Goal: Task Accomplishment & Management: Complete application form

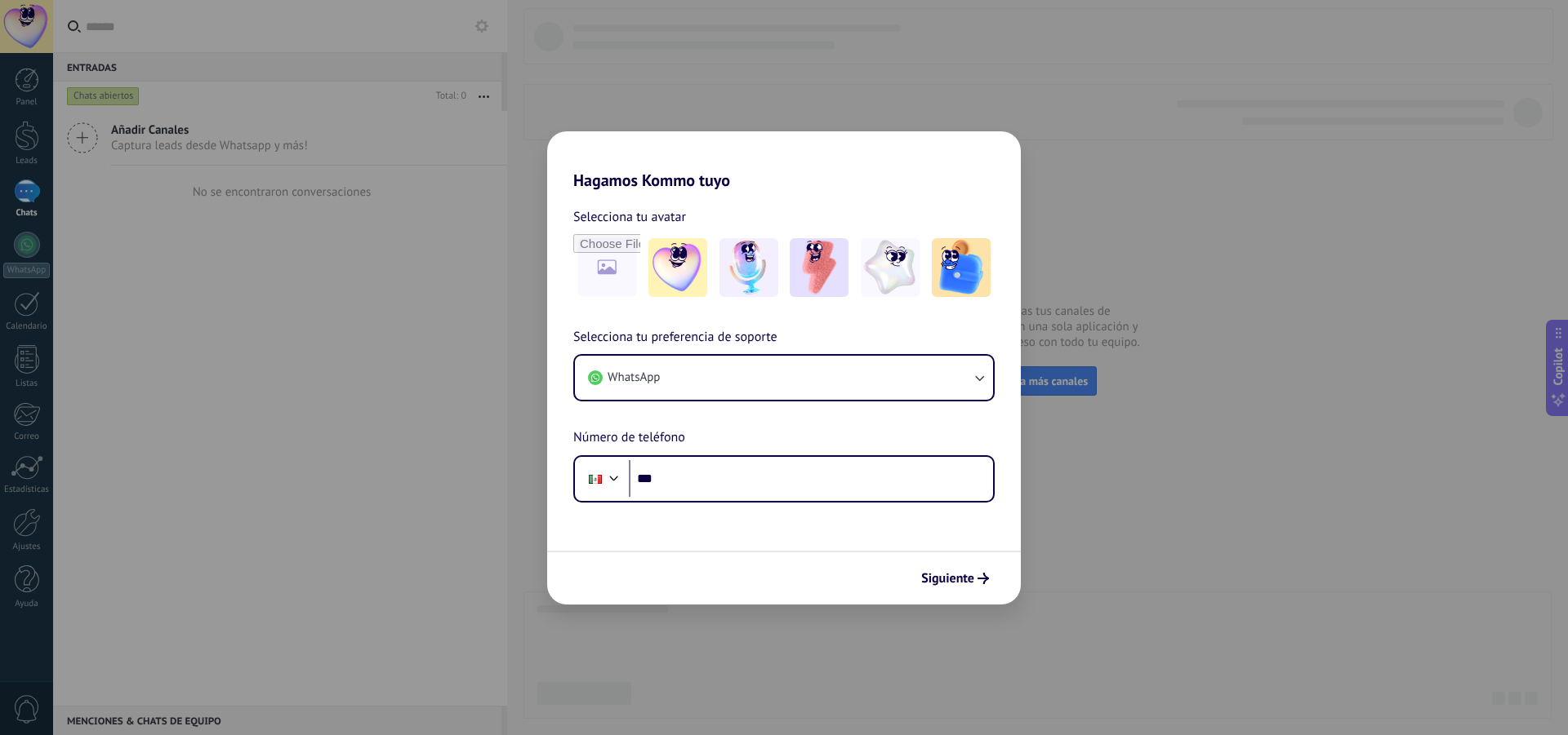
click at [1203, 465] on div "Hagamos Kommo tuyo Selecciona tu avatar Selecciona tu preferencia de soporte Wh…" at bounding box center [784, 367] width 1568 height 735
click at [944, 584] on span "Siguiente" at bounding box center [947, 578] width 53 height 11
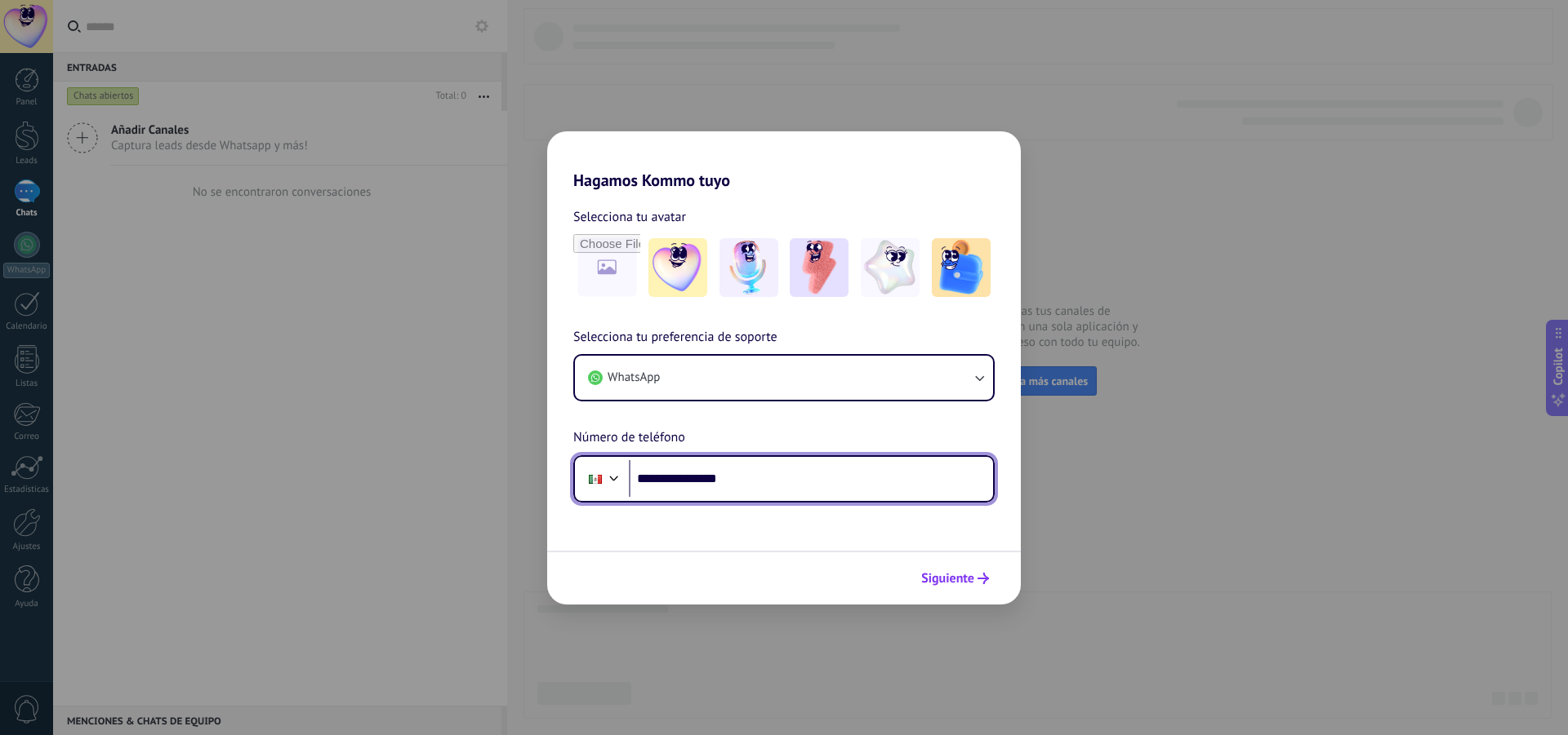
type input "**********"
click at [920, 580] on button "Siguiente" at bounding box center [955, 579] width 83 height 28
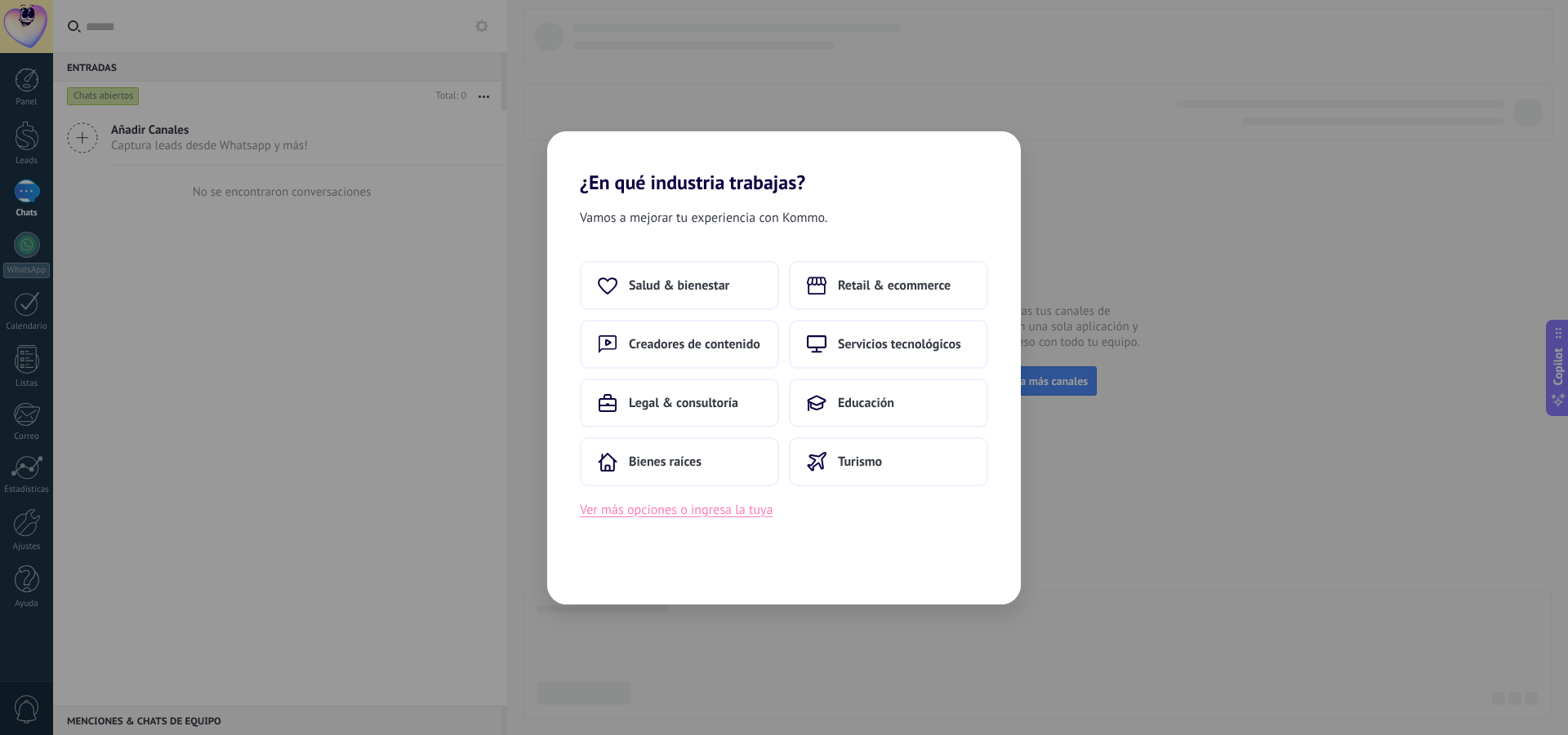
click at [756, 515] on button "Ver más opciones o ingresa la tuya" at bounding box center [676, 510] width 192 height 21
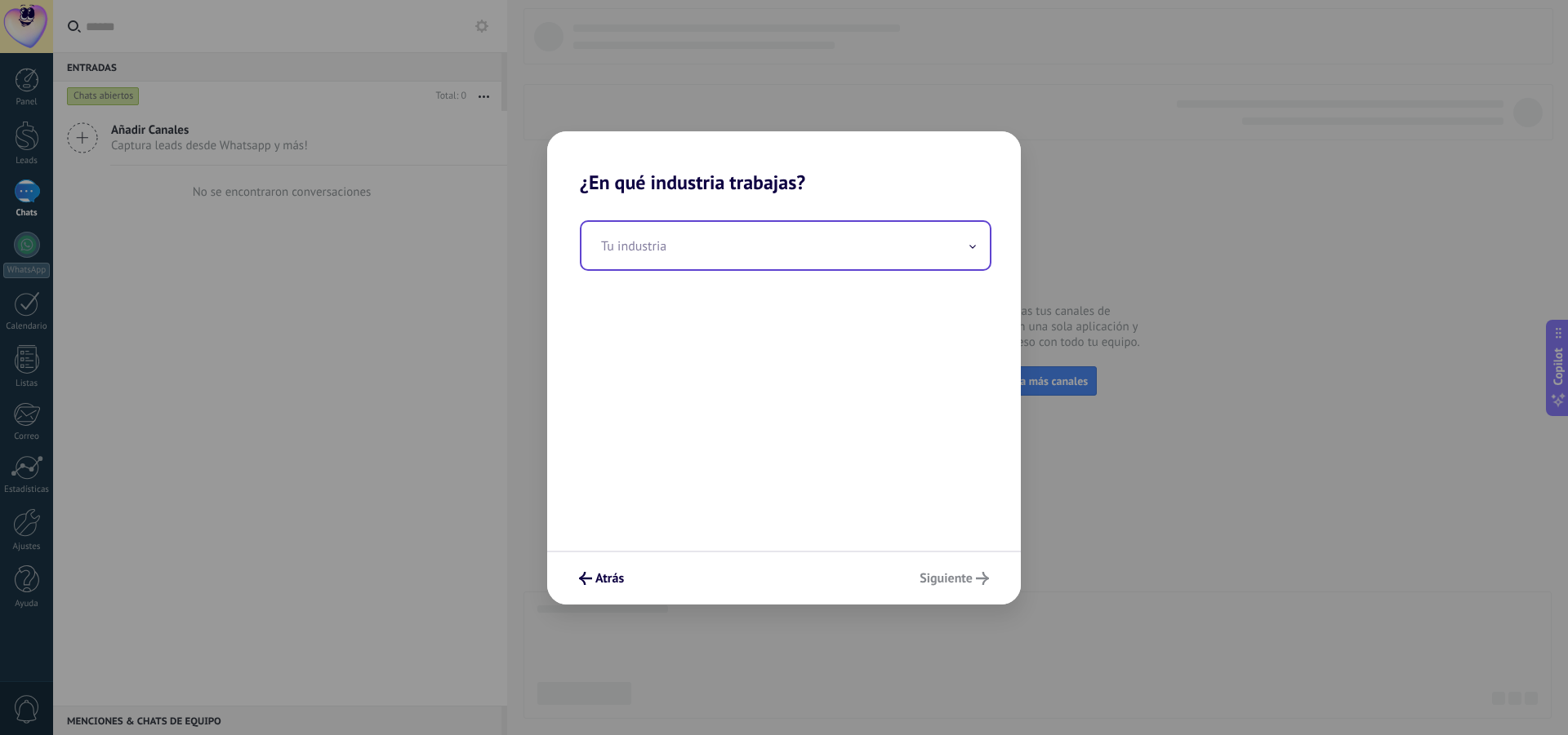
click at [800, 241] on input "text" at bounding box center [785, 246] width 408 height 47
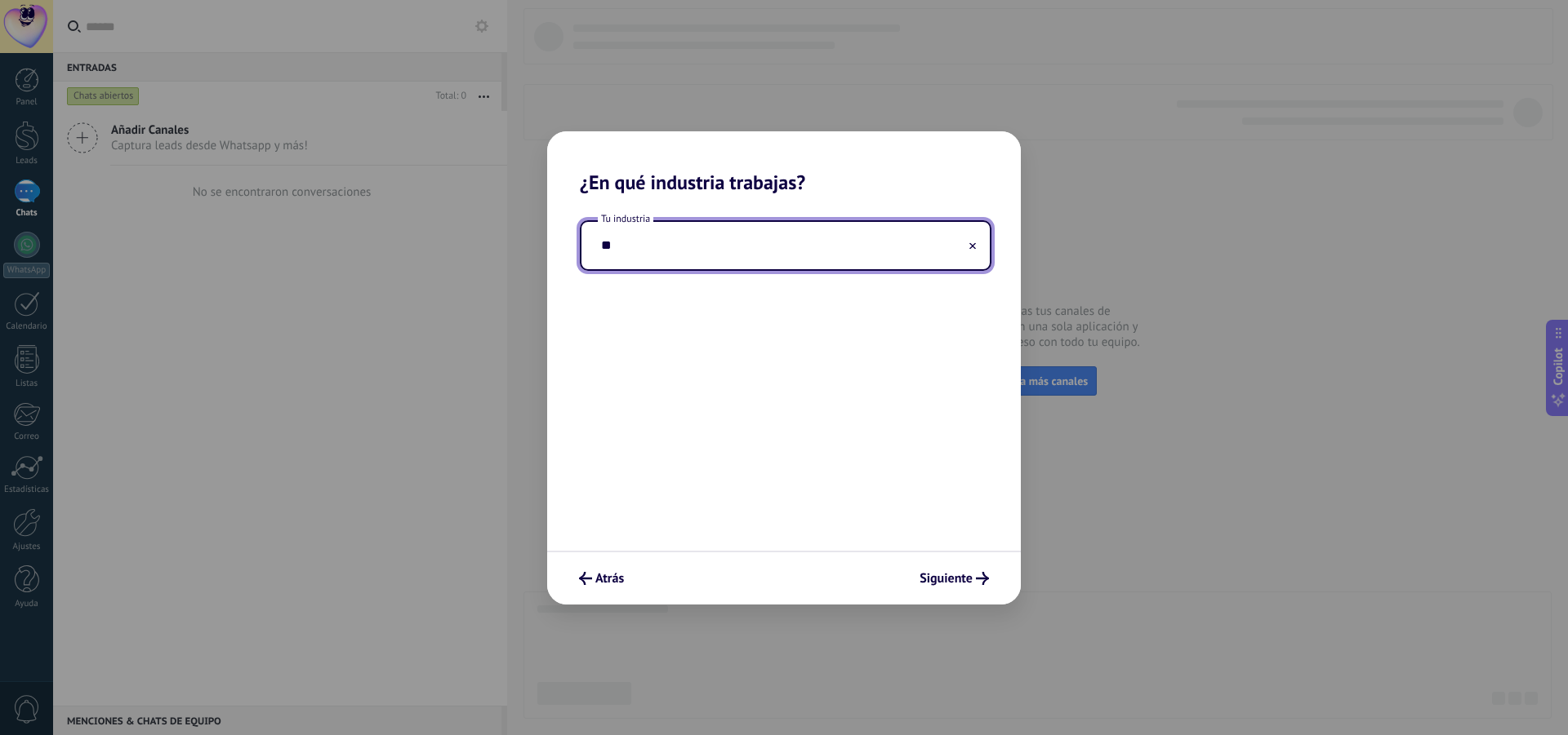
type input "*"
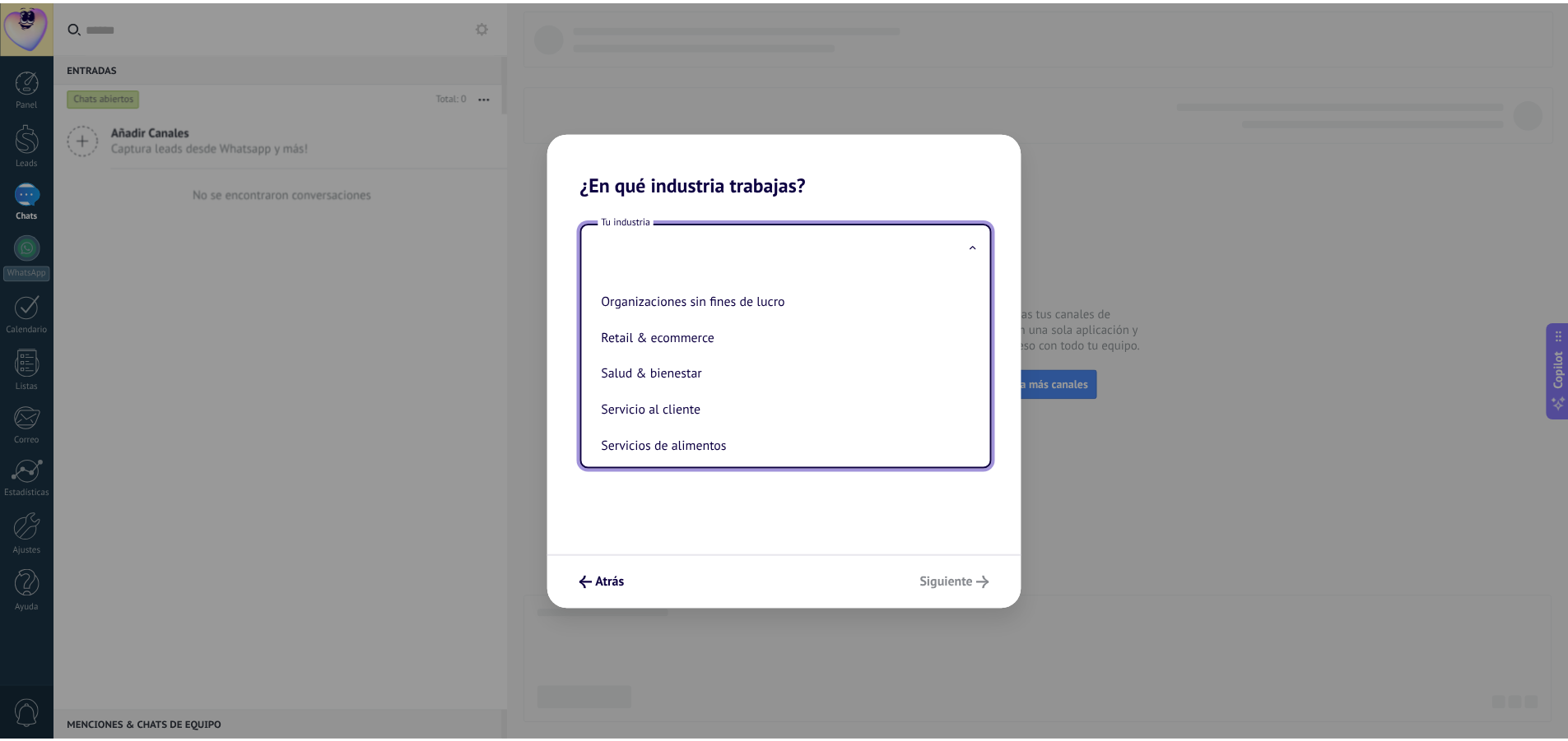
scroll to position [272, 0]
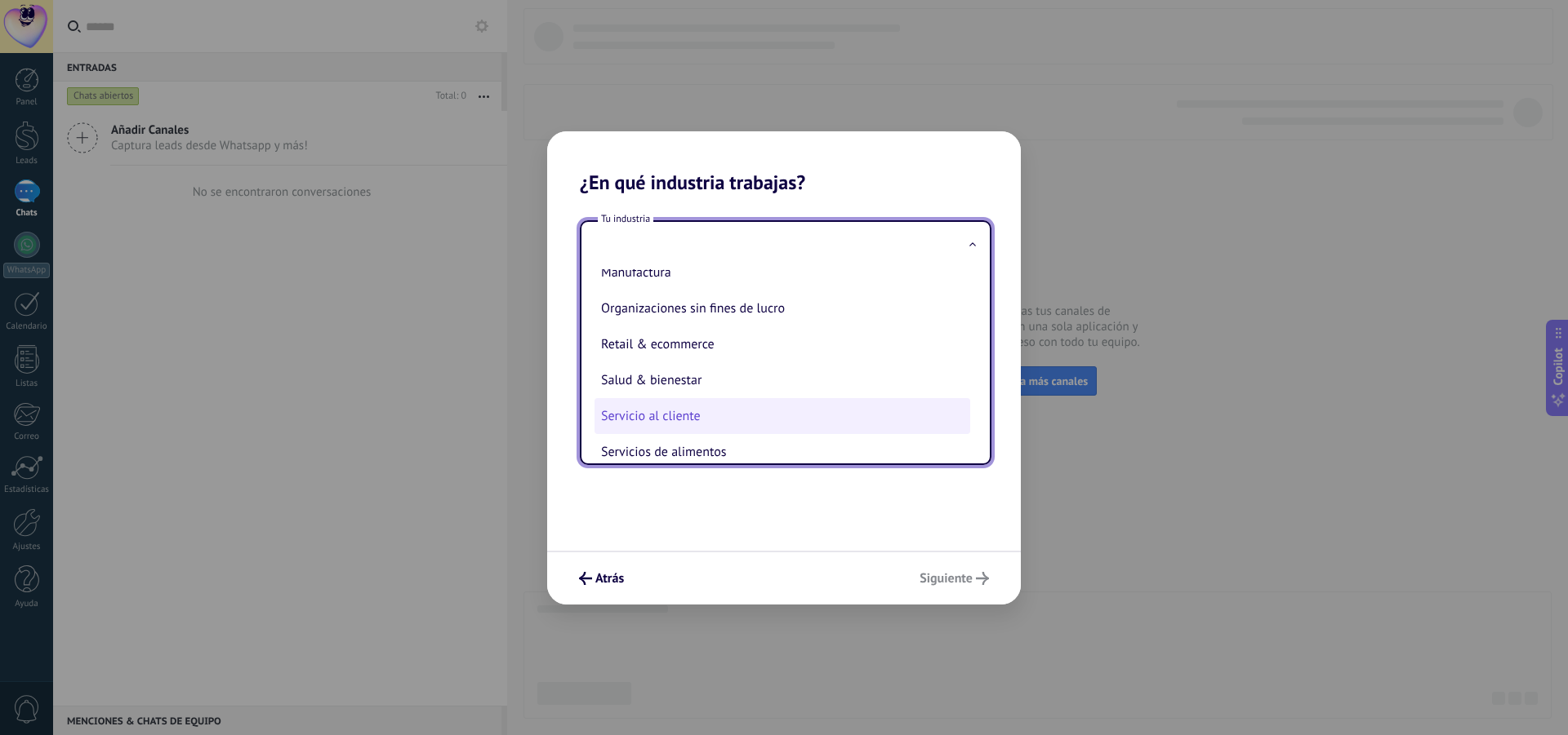
click at [802, 405] on li "Servicio al cliente" at bounding box center [783, 416] width 376 height 36
type input "**********"
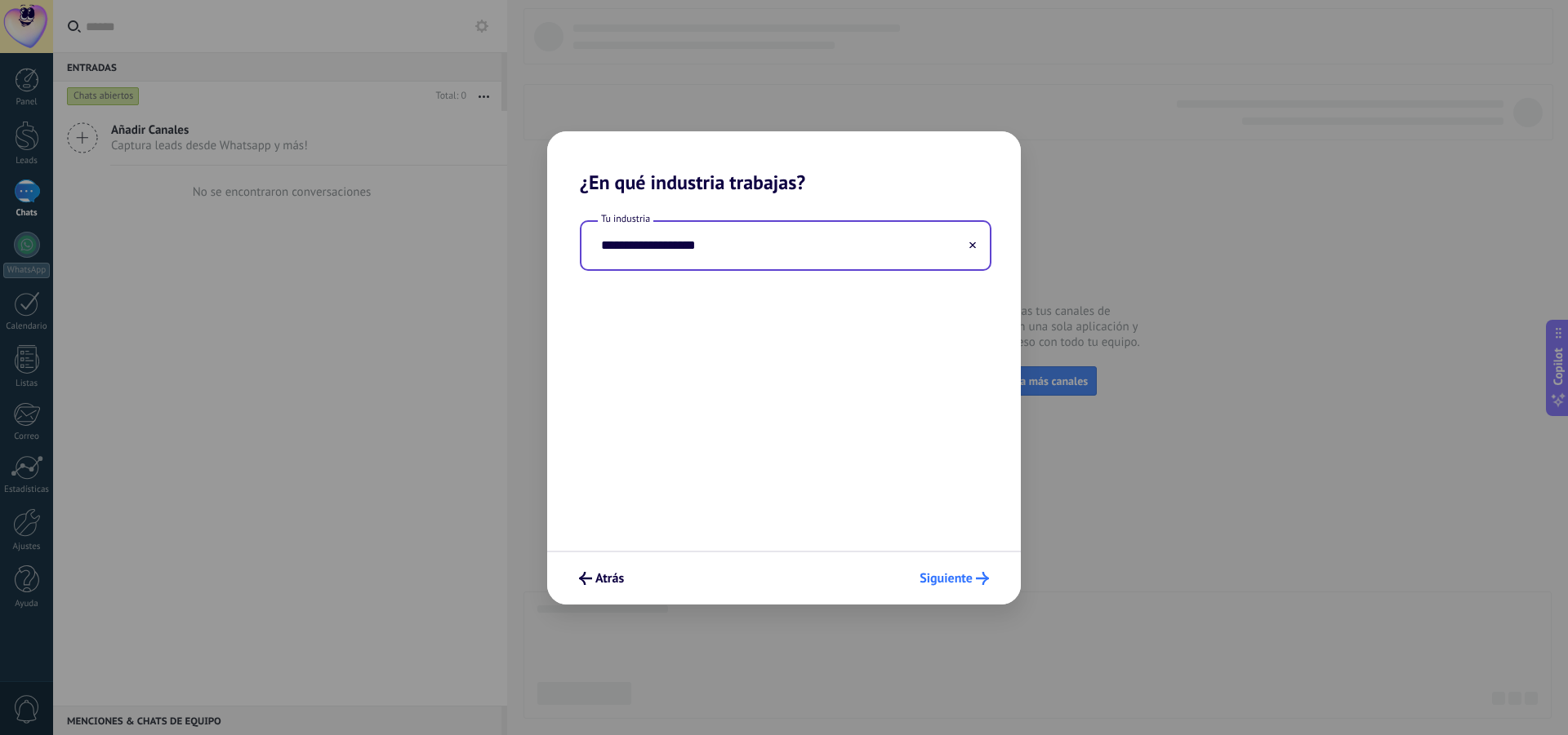
click at [941, 581] on span "Siguiente" at bounding box center [946, 578] width 53 height 11
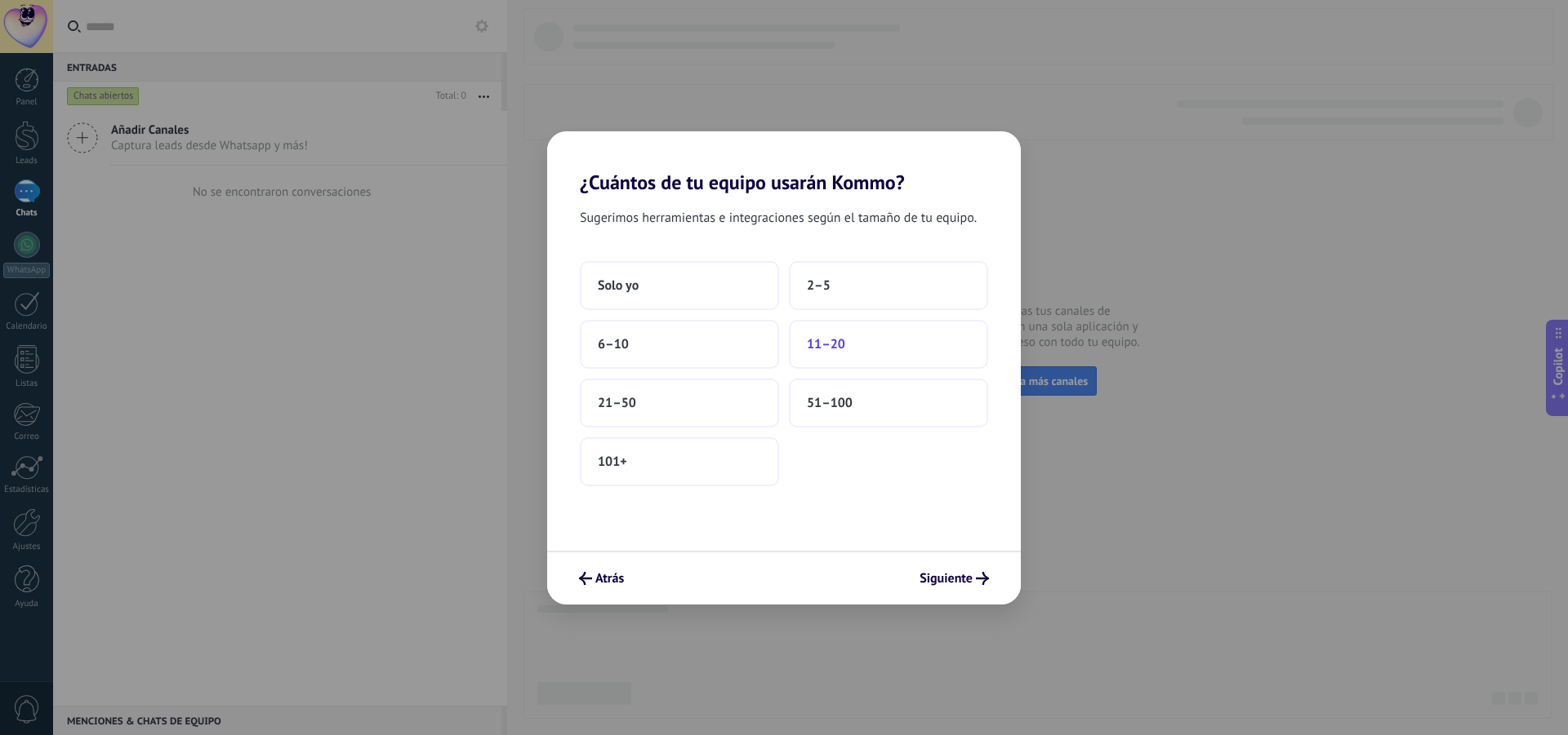
click at [842, 360] on button "11–20" at bounding box center [888, 344] width 199 height 49
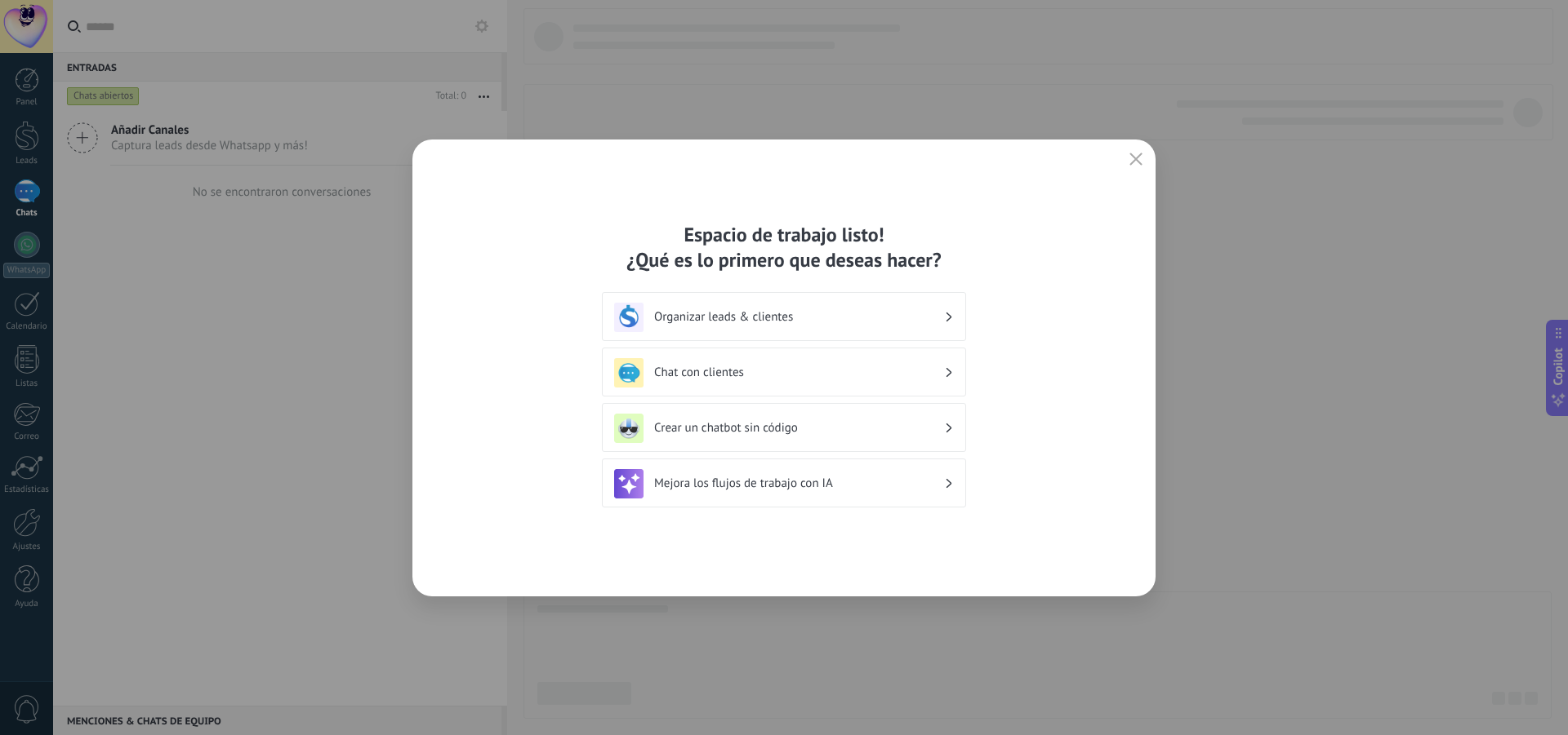
drag, startPoint x: 873, startPoint y: 299, endPoint x: 869, endPoint y: 325, distance: 26.3
click at [870, 323] on div "Organizar leads & clientes" at bounding box center [784, 317] width 365 height 49
click at [869, 327] on div "Organizar leads & clientes" at bounding box center [784, 317] width 340 height 29
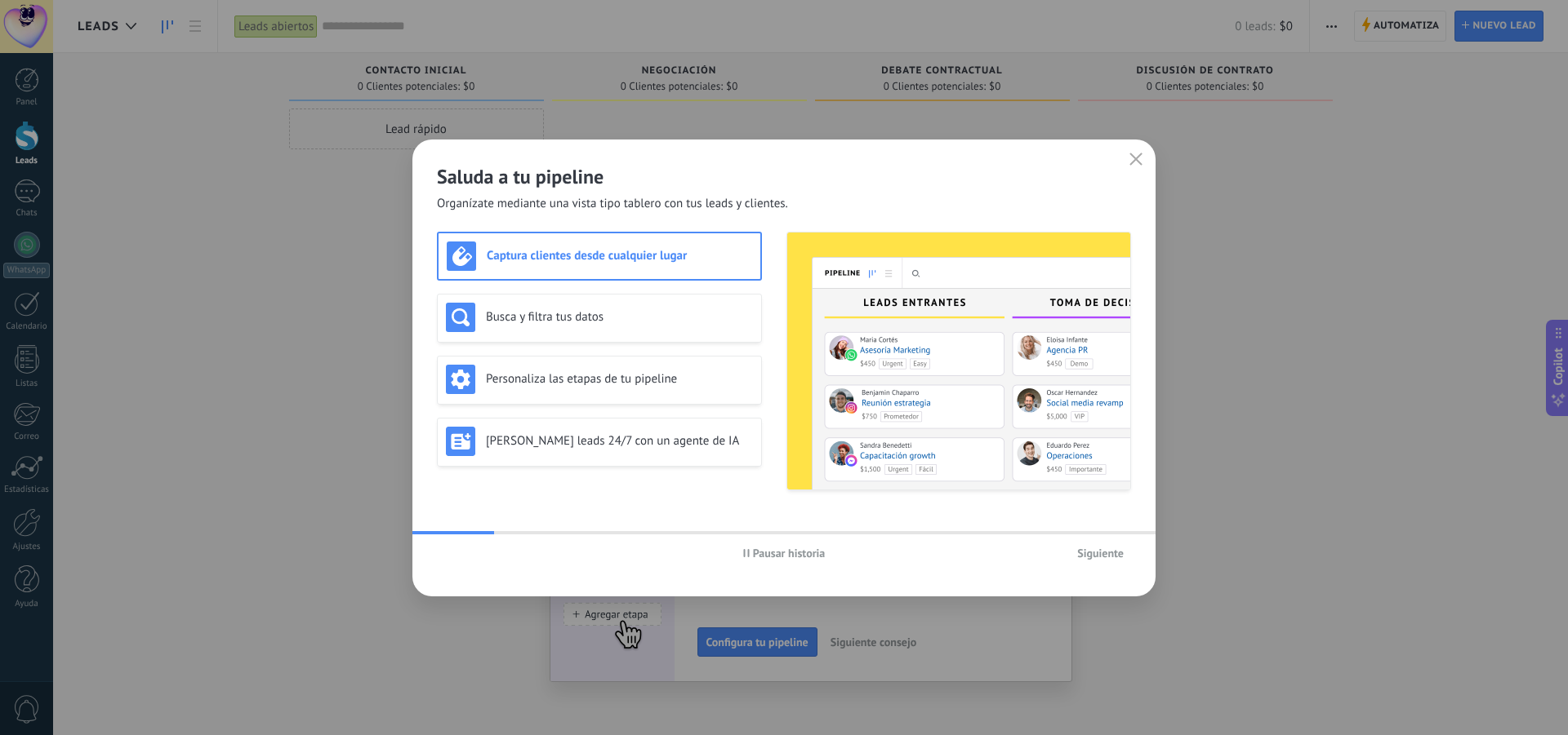
click at [1079, 558] on span "Siguiente" at bounding box center [1100, 553] width 47 height 11
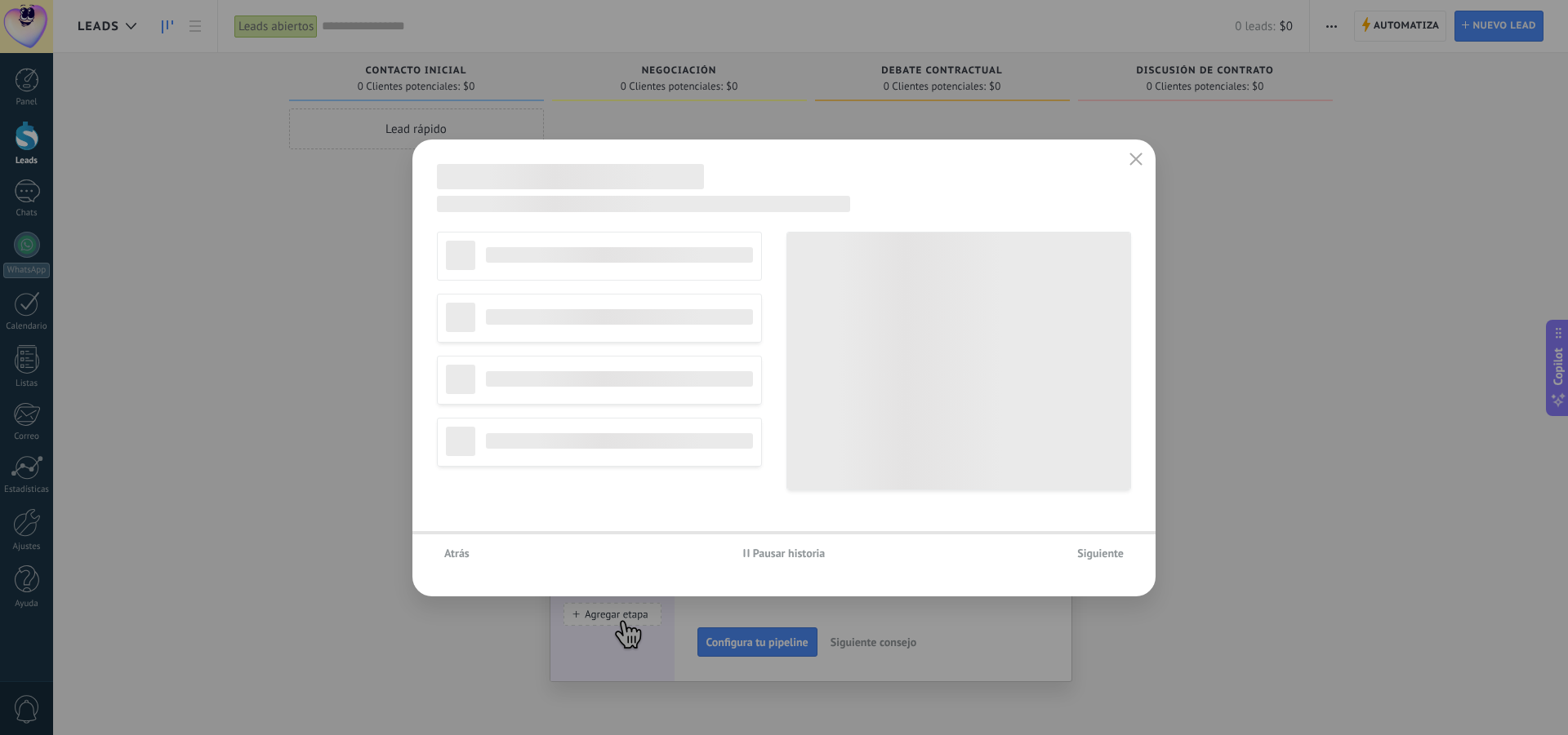
click at [1101, 544] on button "Siguiente" at bounding box center [1101, 553] width 61 height 25
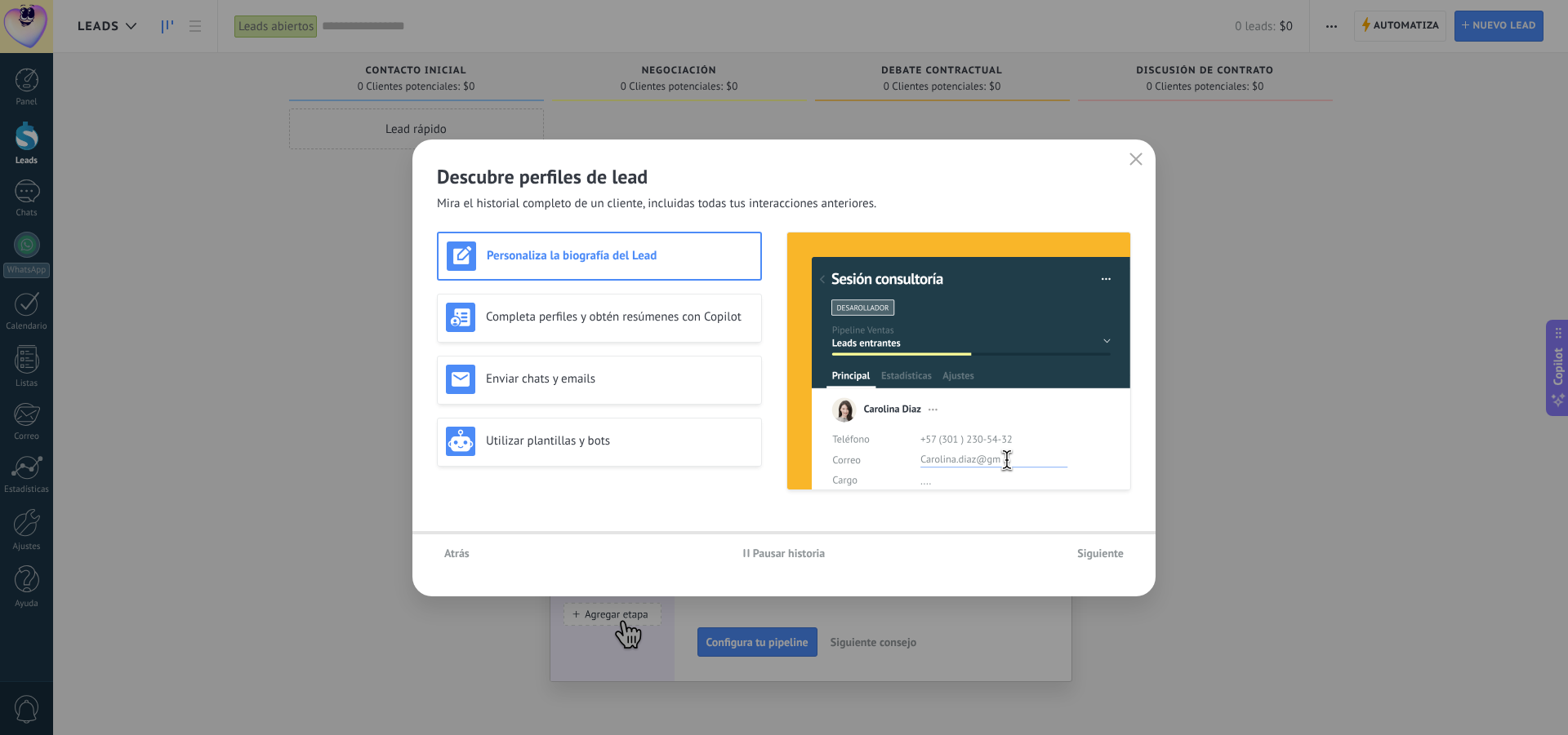
click at [1101, 544] on button "Siguiente" at bounding box center [1101, 553] width 61 height 25
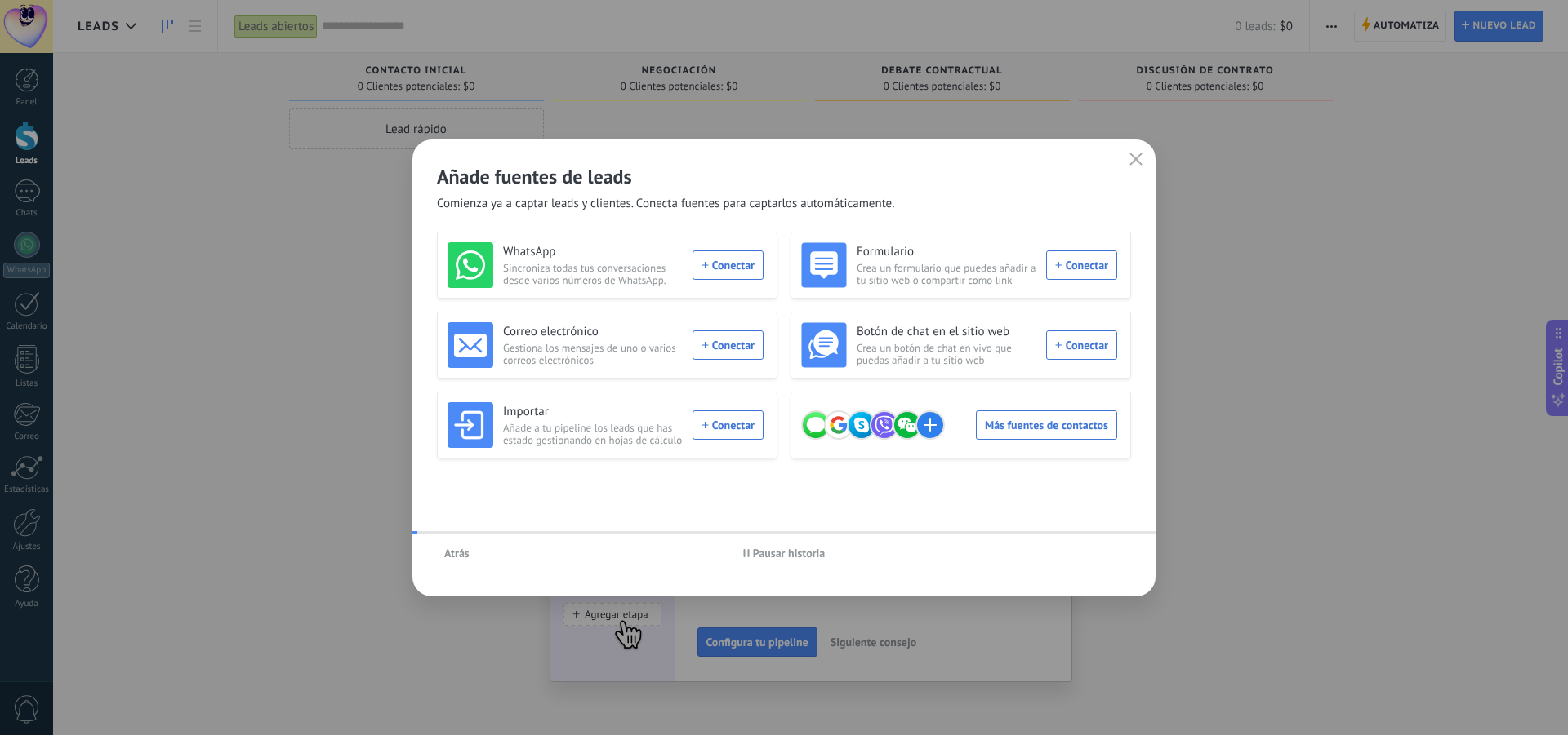
click at [1101, 544] on div "Atrás Pausar historia" at bounding box center [784, 553] width 743 height 38
click at [1137, 156] on icon "button" at bounding box center [1135, 159] width 13 height 13
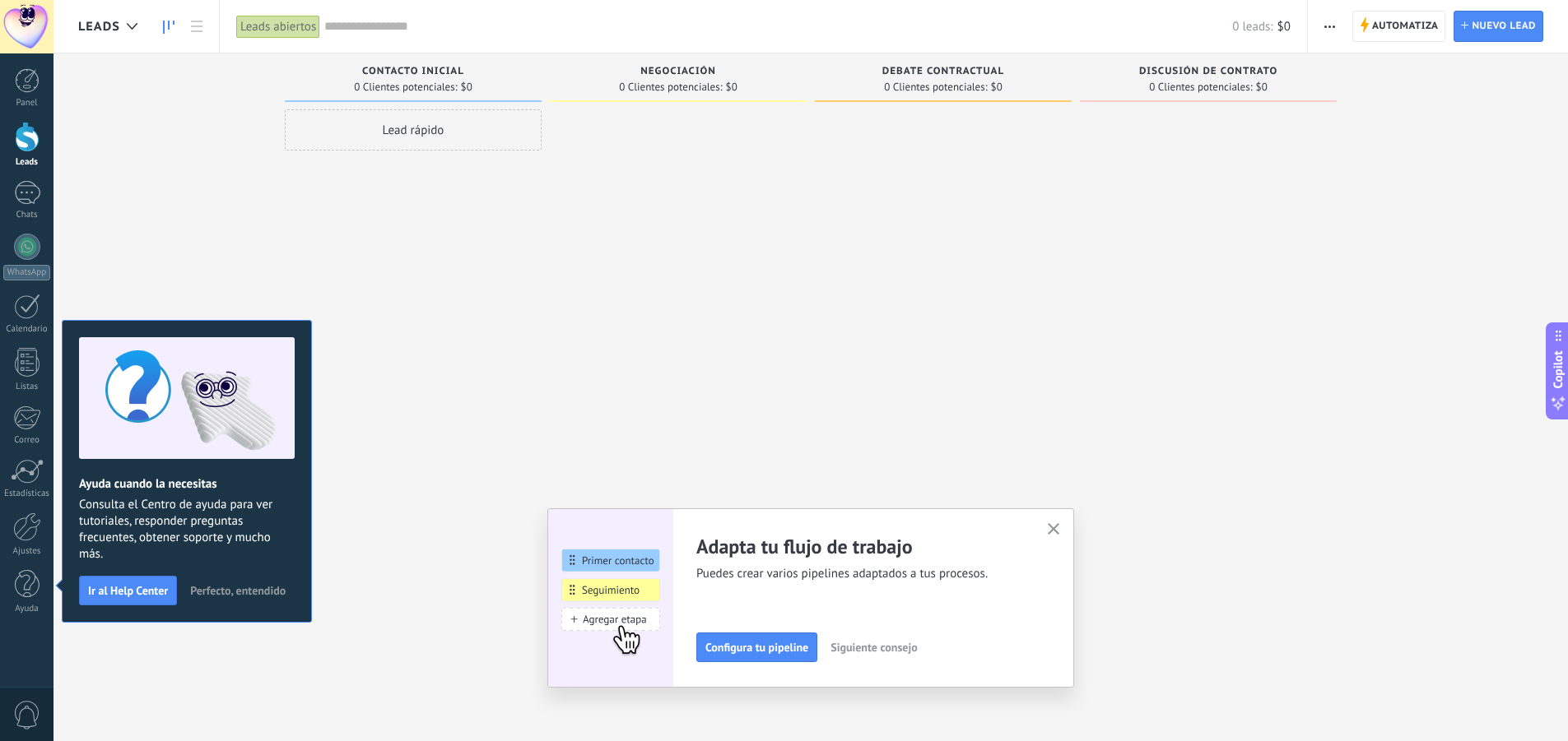
click at [1064, 536] on button "button" at bounding box center [1054, 529] width 20 height 22
